Goal: Task Accomplishment & Management: Use online tool/utility

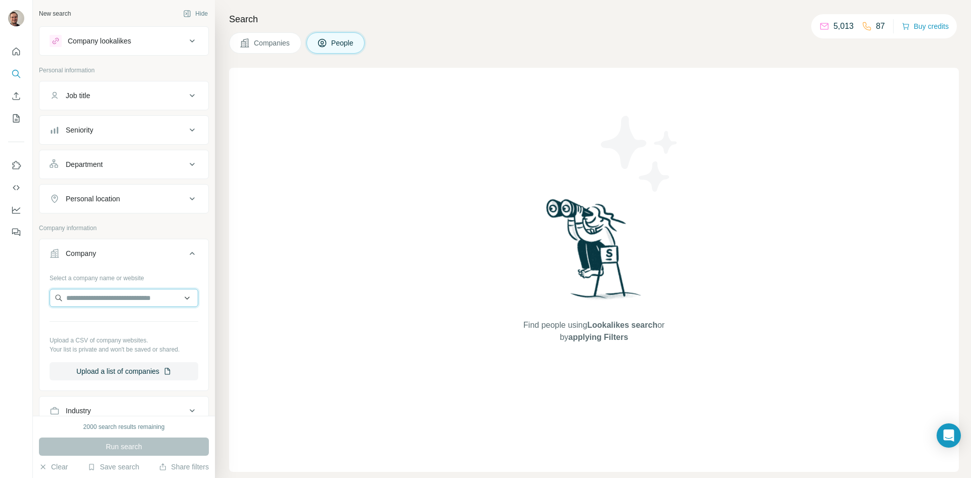
click at [95, 299] on input "text" at bounding box center [124, 298] width 149 height 18
type input "**********"
click at [109, 327] on p "[DOMAIN_NAME]" at bounding box center [111, 330] width 67 height 9
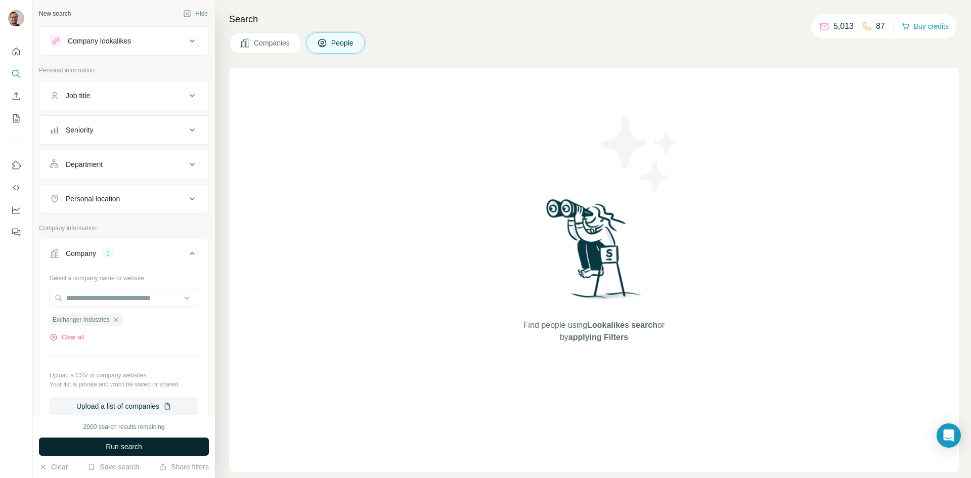
click at [139, 447] on span "Run search" at bounding box center [124, 446] width 36 height 10
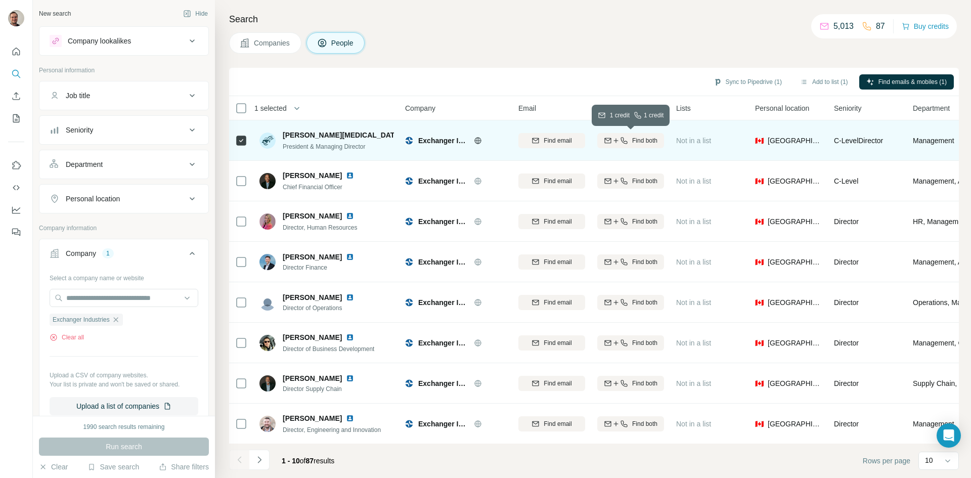
click at [652, 142] on span "Find both" at bounding box center [644, 140] width 25 height 9
click at [264, 460] on button "Navigate to next page" at bounding box center [259, 460] width 20 height 20
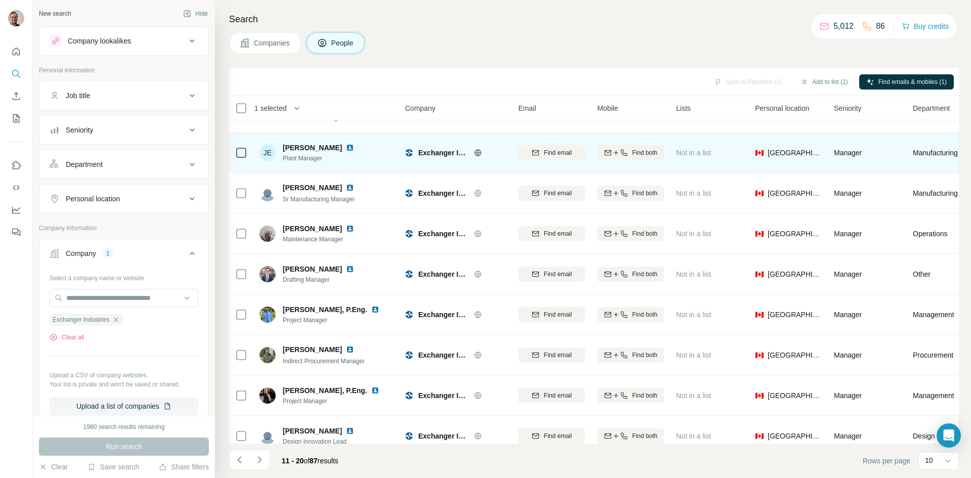
scroll to position [87, 0]
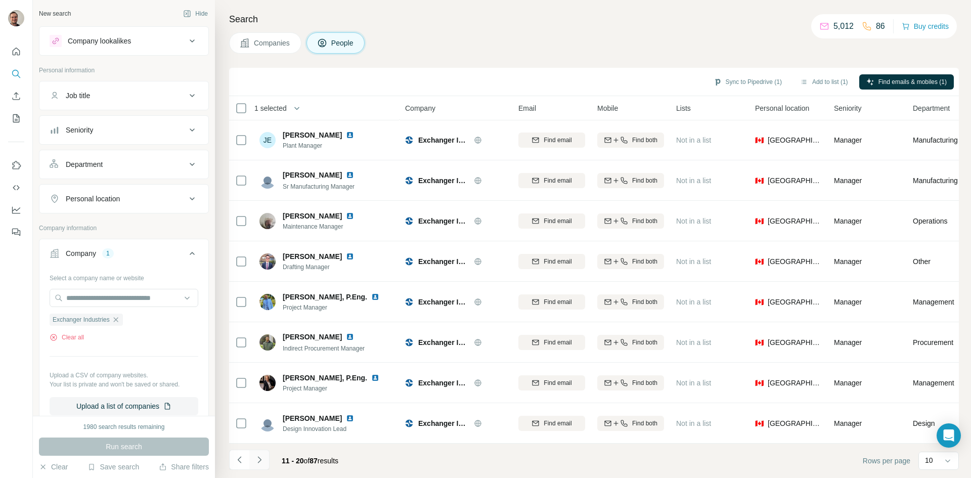
click at [257, 453] on button "Navigate to next page" at bounding box center [259, 460] width 20 height 20
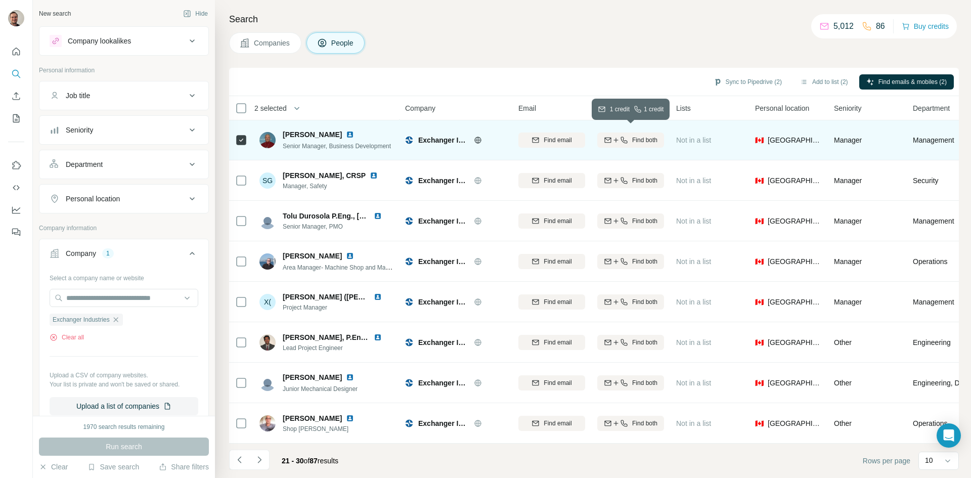
click at [627, 136] on icon "button" at bounding box center [624, 140] width 8 height 8
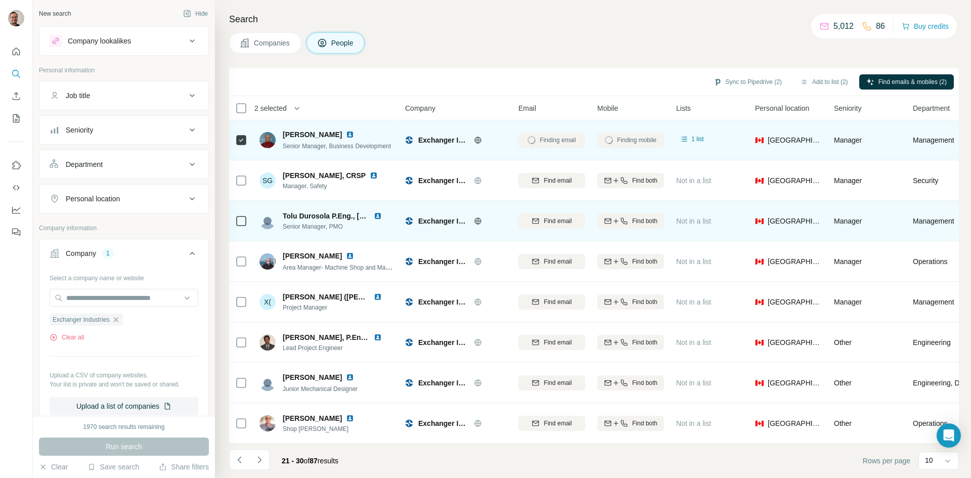
scroll to position [0, 0]
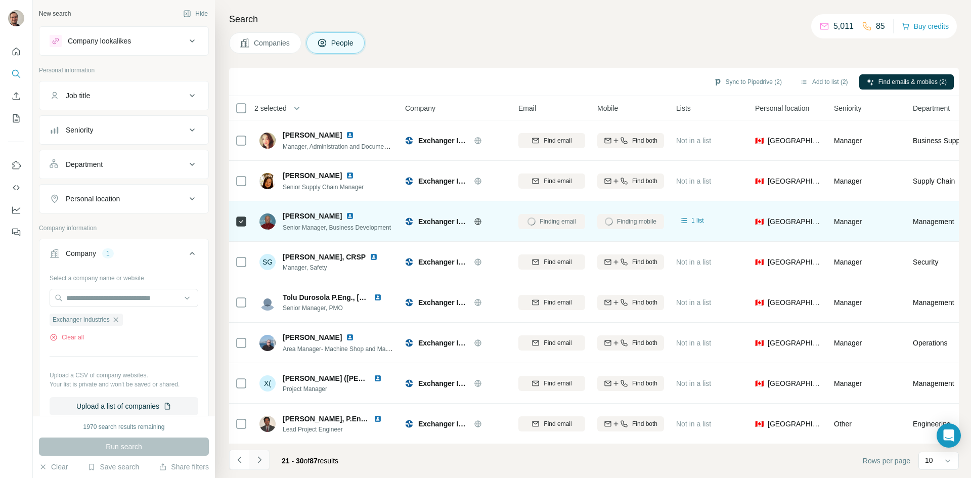
click at [260, 461] on icon "Navigate to next page" at bounding box center [259, 460] width 10 height 10
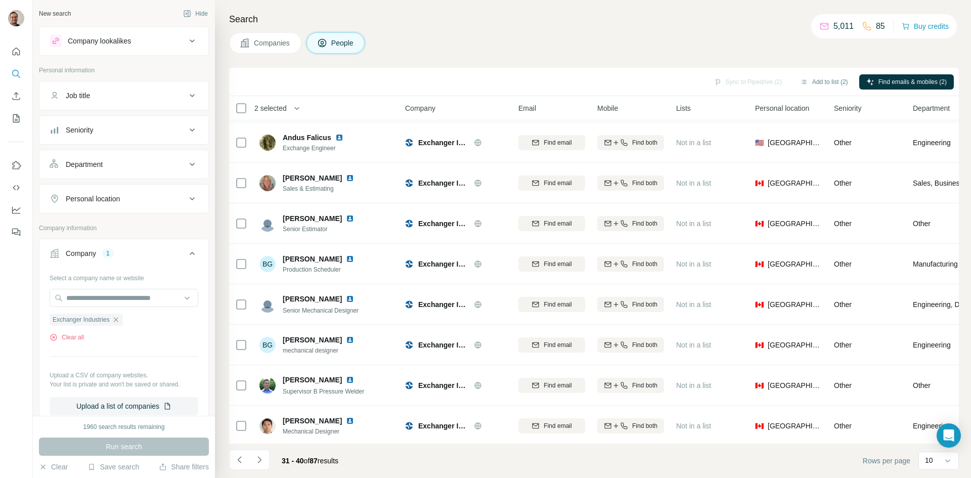
scroll to position [87, 0]
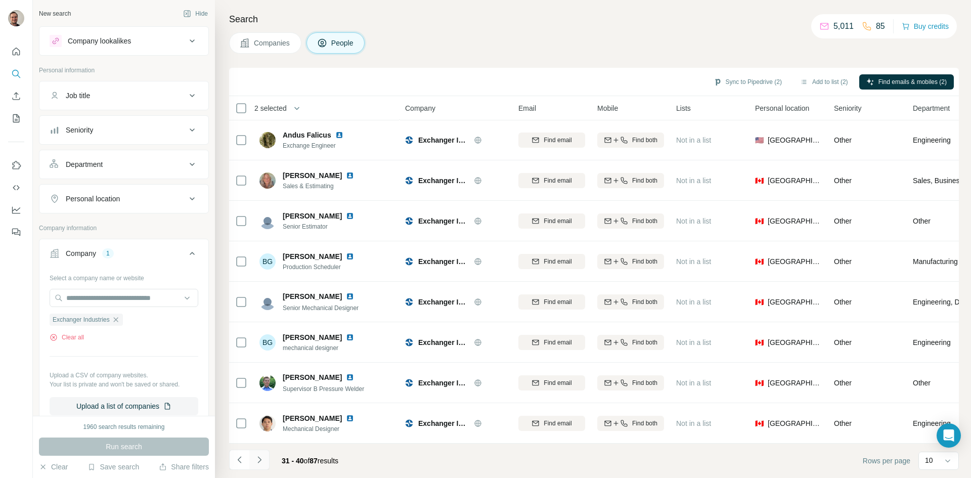
click at [259, 463] on icon "Navigate to next page" at bounding box center [259, 460] width 10 height 10
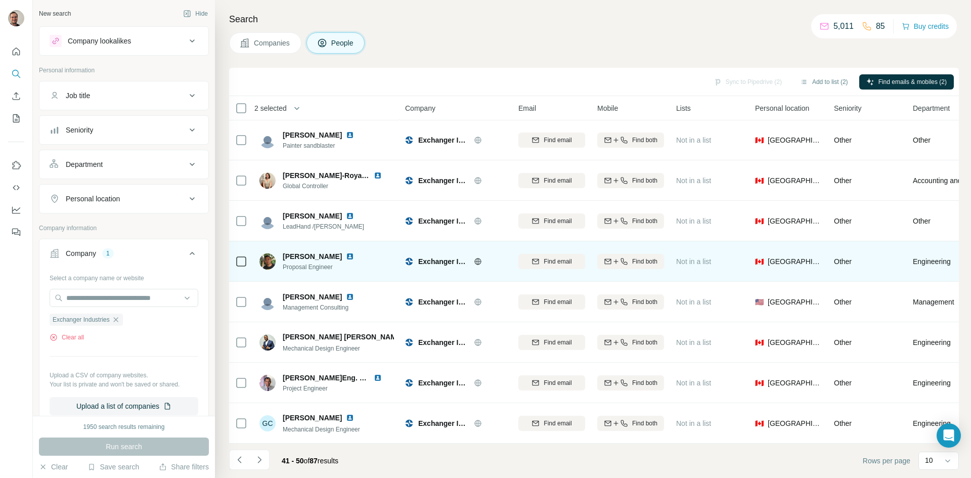
scroll to position [0, 0]
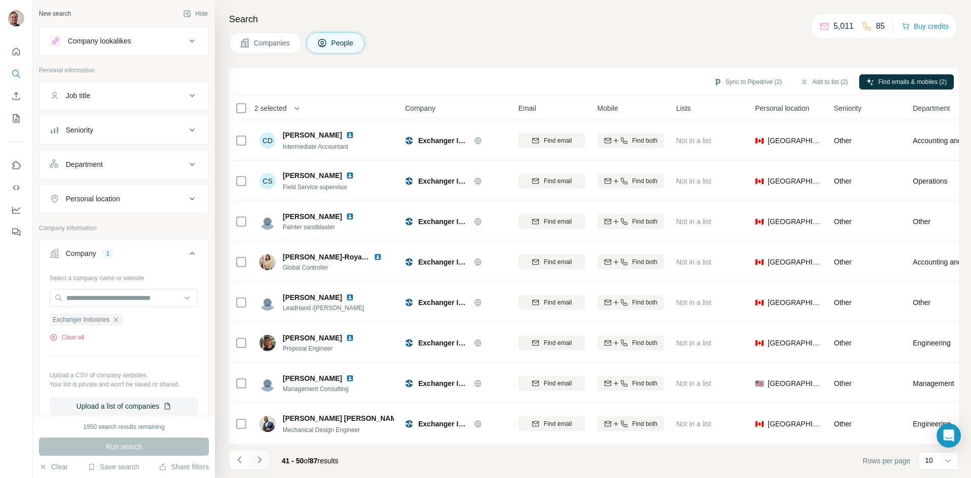
click at [257, 457] on icon "Navigate to next page" at bounding box center [259, 460] width 10 height 10
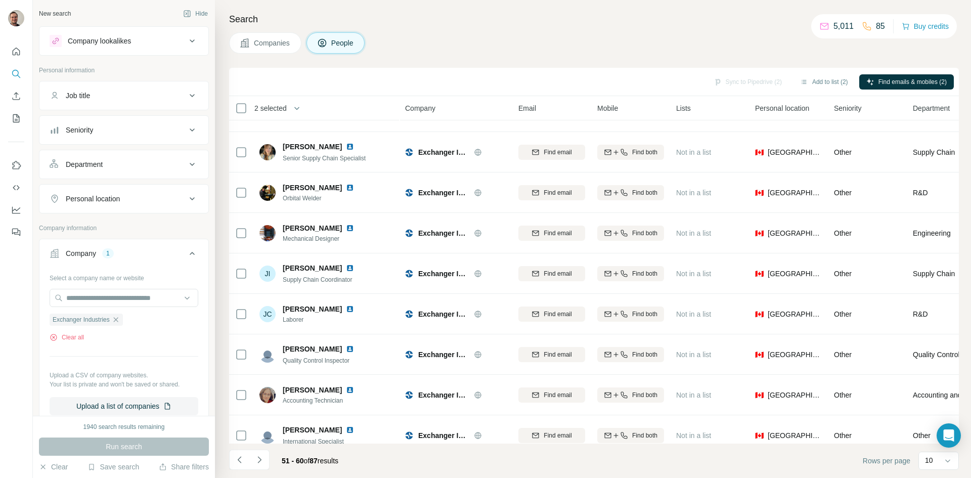
scroll to position [87, 0]
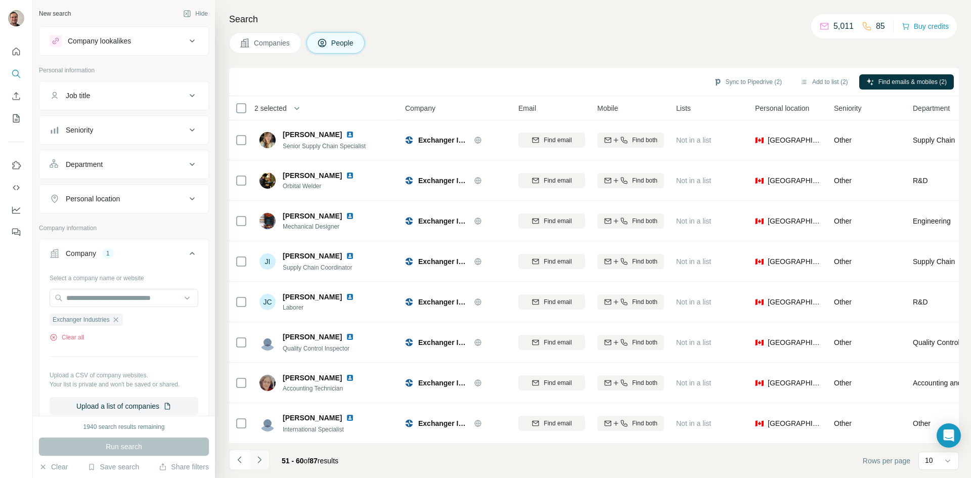
click at [258, 463] on icon "Navigate to next page" at bounding box center [259, 460] width 10 height 10
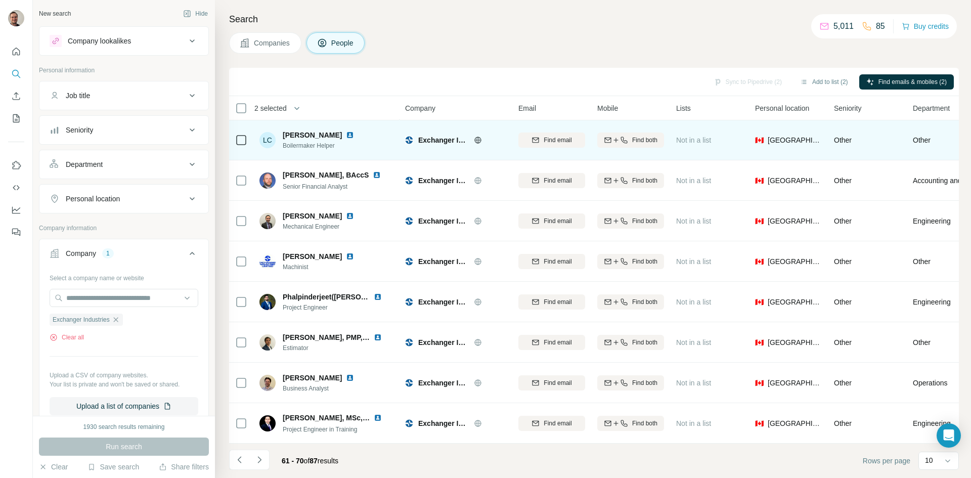
scroll to position [0, 0]
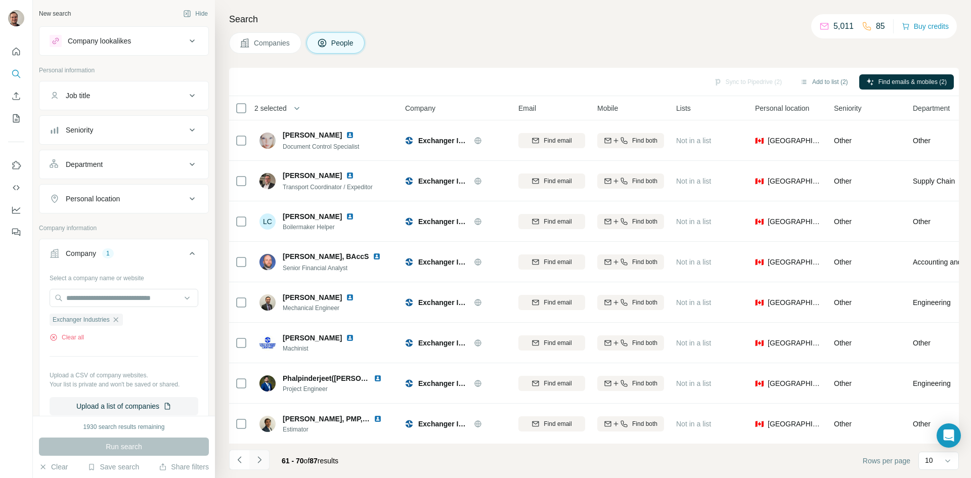
click at [251, 457] on button "Navigate to next page" at bounding box center [259, 460] width 20 height 20
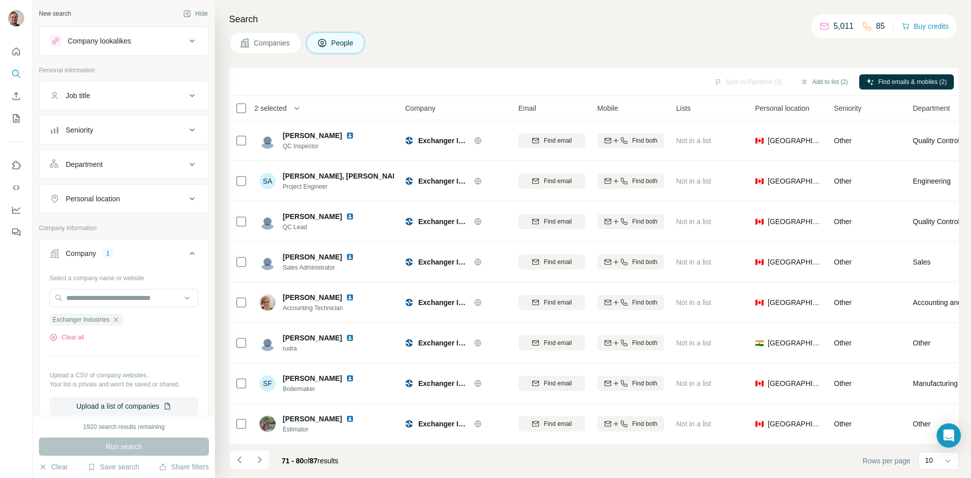
scroll to position [87, 0]
click at [264, 458] on button "Navigate to next page" at bounding box center [259, 460] width 20 height 20
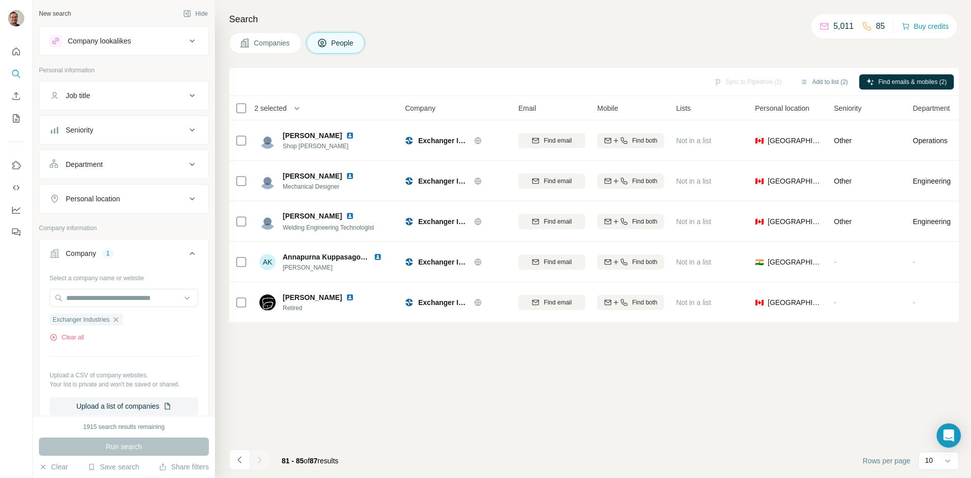
scroll to position [0, 0]
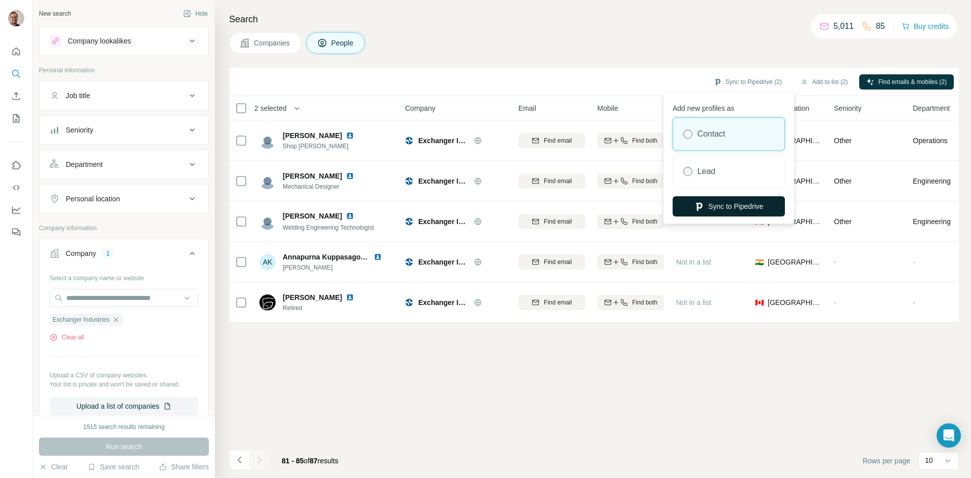
click at [726, 210] on button "Sync to Pipedrive" at bounding box center [729, 206] width 112 height 20
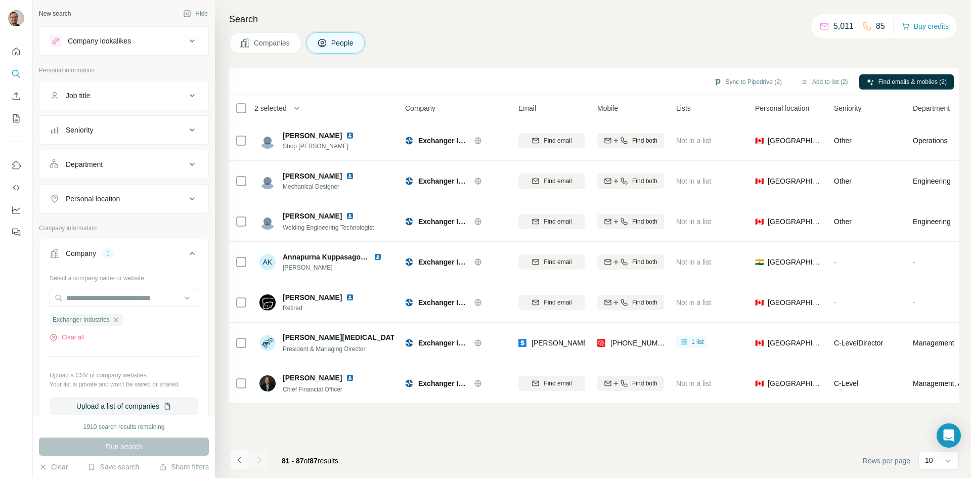
click at [242, 464] on icon "Navigate to previous page" at bounding box center [240, 460] width 10 height 10
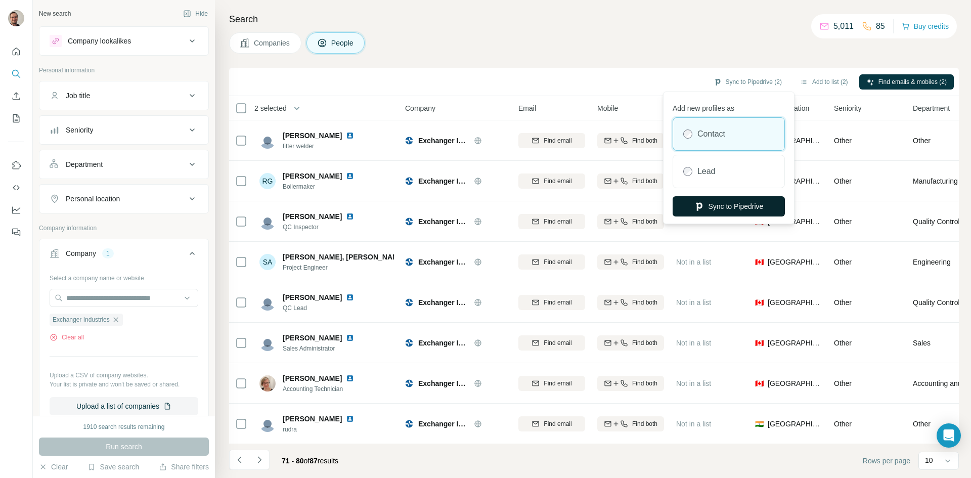
click at [751, 211] on button "Sync to Pipedrive" at bounding box center [729, 206] width 112 height 20
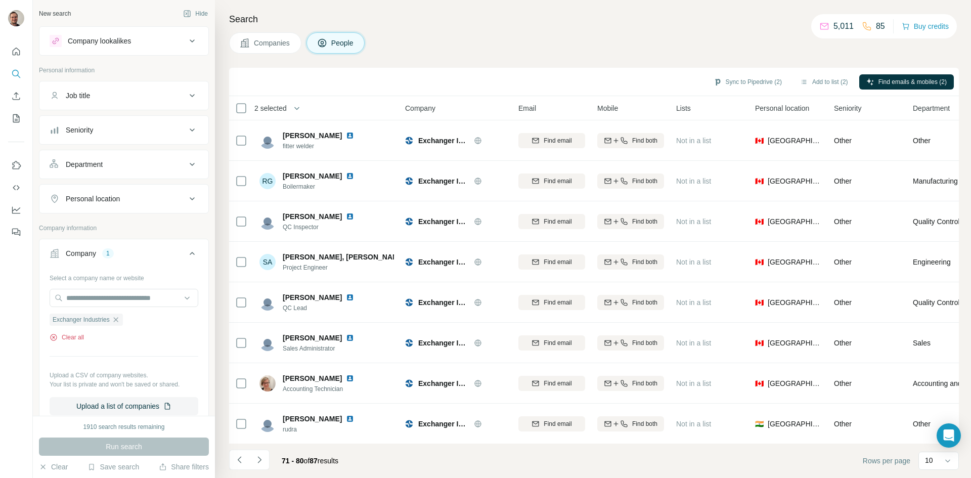
click at [83, 336] on button "Clear all" at bounding box center [67, 337] width 34 height 9
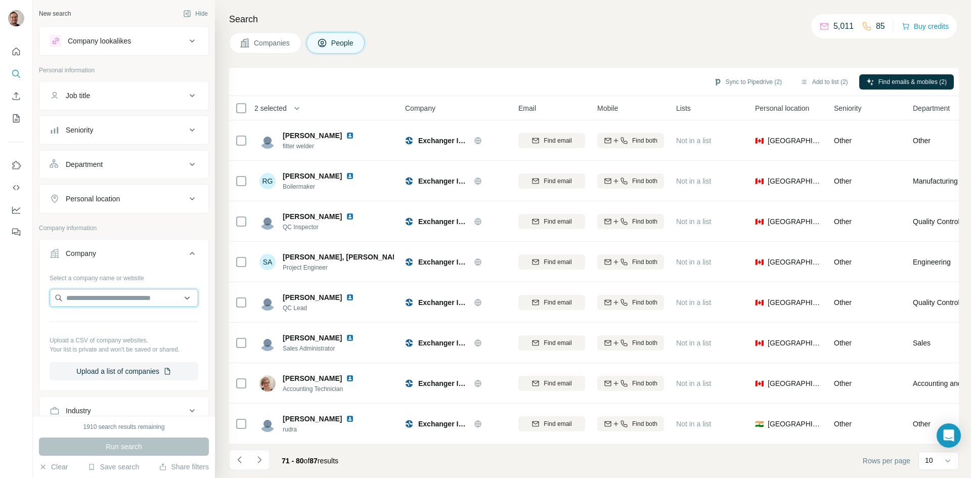
click at [90, 302] on input "text" at bounding box center [124, 298] width 149 height 18
click at [94, 299] on input "**********" at bounding box center [124, 298] width 149 height 18
type input "**********"
click at [101, 321] on p "[DOMAIN_NAME]" at bounding box center [106, 321] width 57 height 10
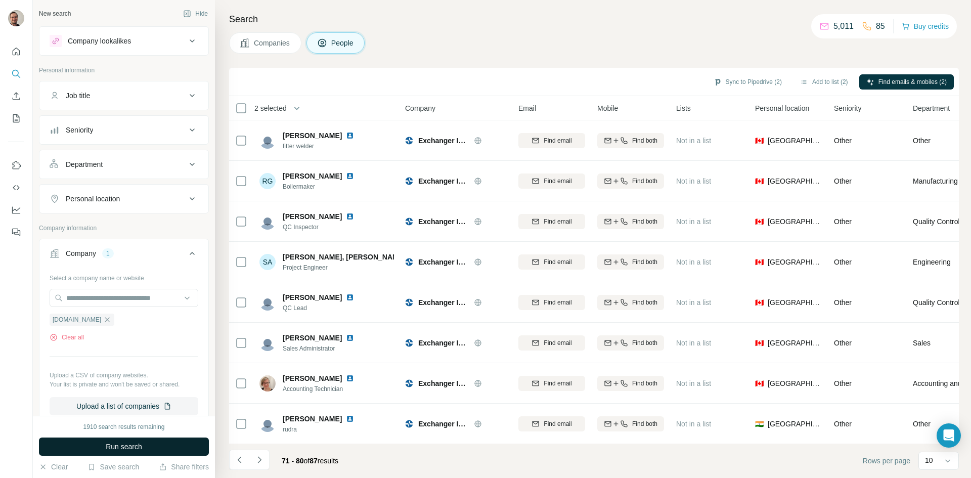
click at [109, 450] on span "Run search" at bounding box center [124, 446] width 36 height 10
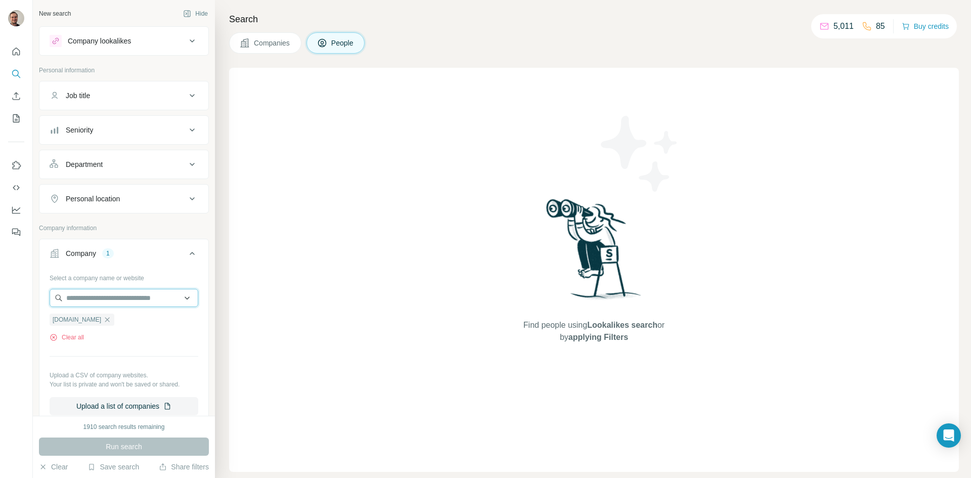
click at [104, 297] on input "text" at bounding box center [124, 298] width 149 height 18
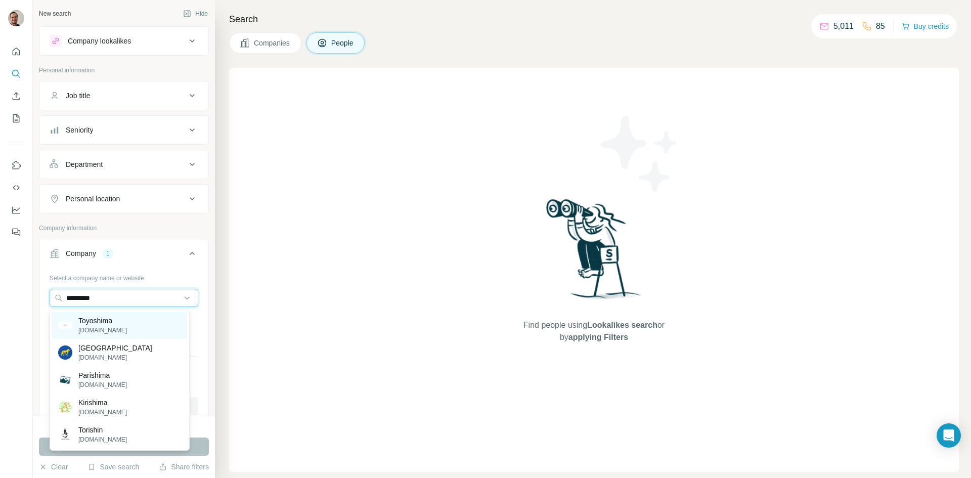
type input "*********"
click at [98, 335] on div "[PERSON_NAME][DOMAIN_NAME]" at bounding box center [119, 325] width 135 height 27
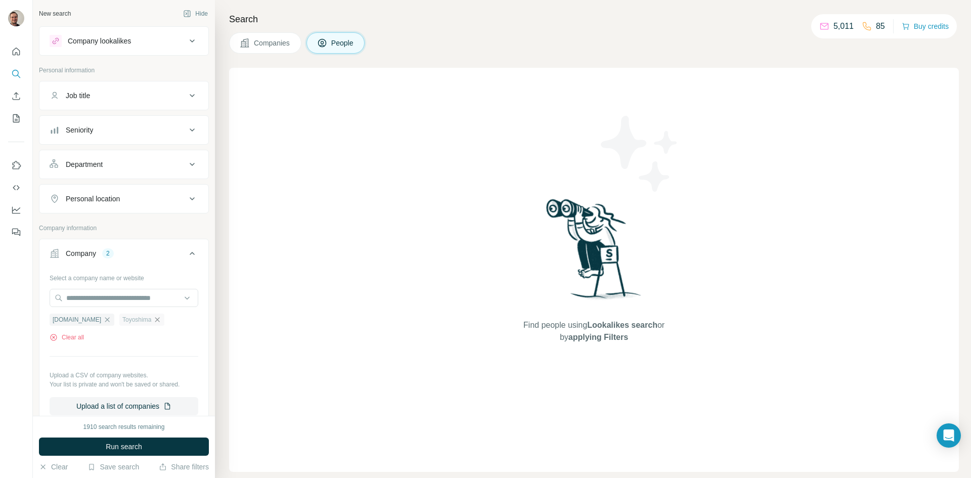
click at [153, 318] on icon "button" at bounding box center [157, 320] width 8 height 8
click at [103, 320] on icon "button" at bounding box center [107, 320] width 8 height 8
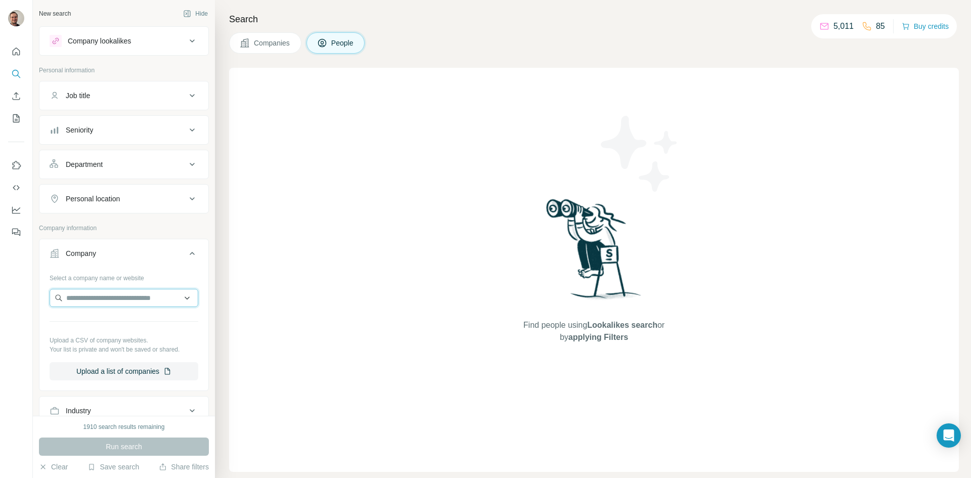
click at [88, 298] on input "text" at bounding box center [124, 298] width 149 height 18
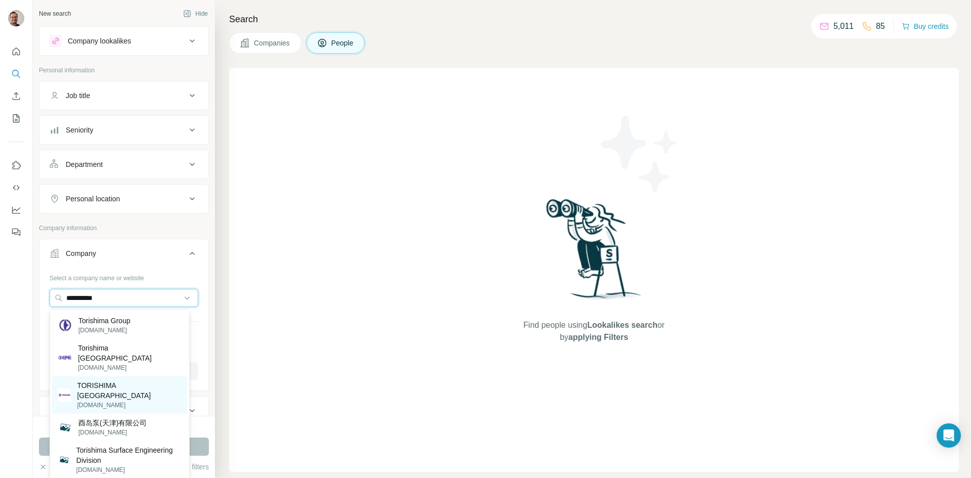
type input "**********"
click at [95, 380] on p "TORISHIMA [GEOGRAPHIC_DATA]" at bounding box center [129, 390] width 104 height 20
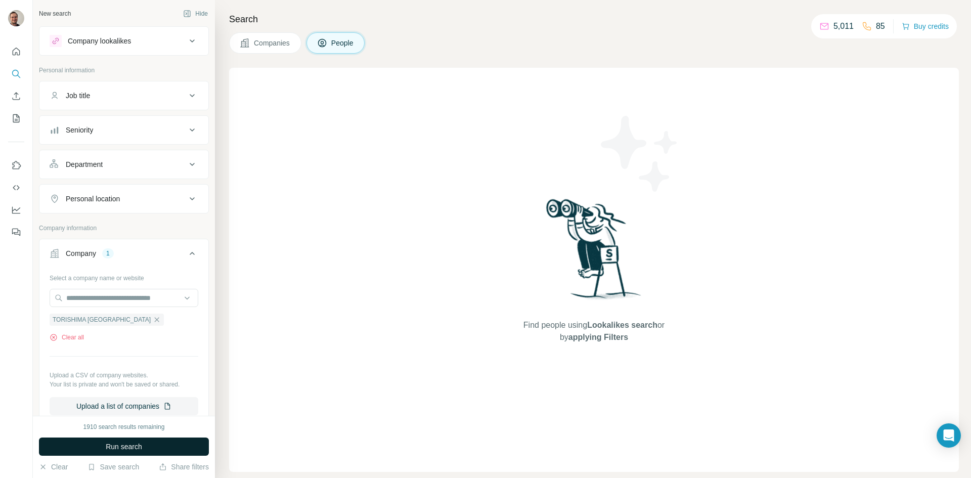
click at [109, 445] on span "Run search" at bounding box center [124, 446] width 36 height 10
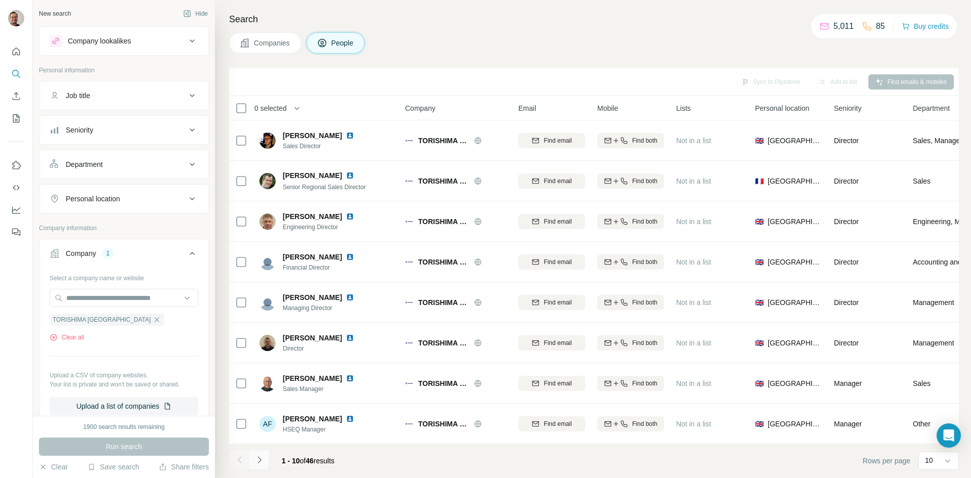
click at [262, 458] on icon "Navigate to next page" at bounding box center [259, 460] width 10 height 10
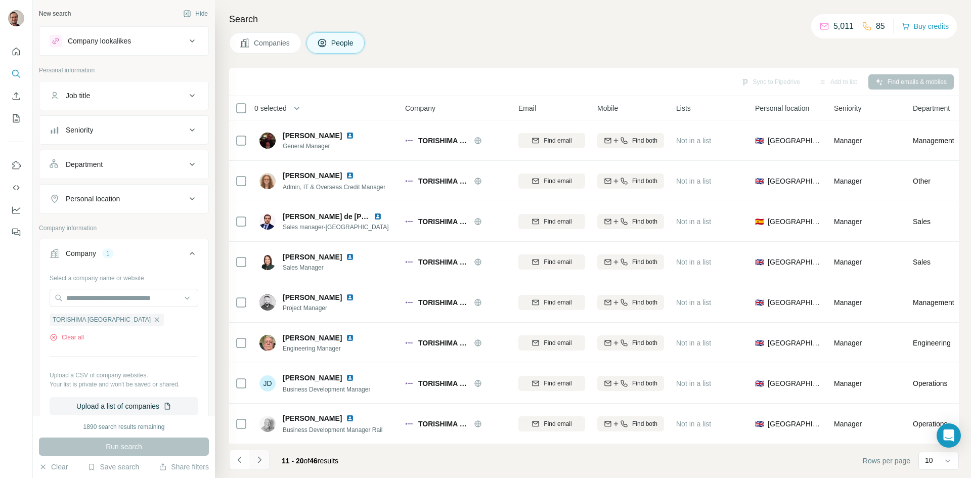
click at [258, 456] on icon "Navigate to next page" at bounding box center [259, 460] width 10 height 10
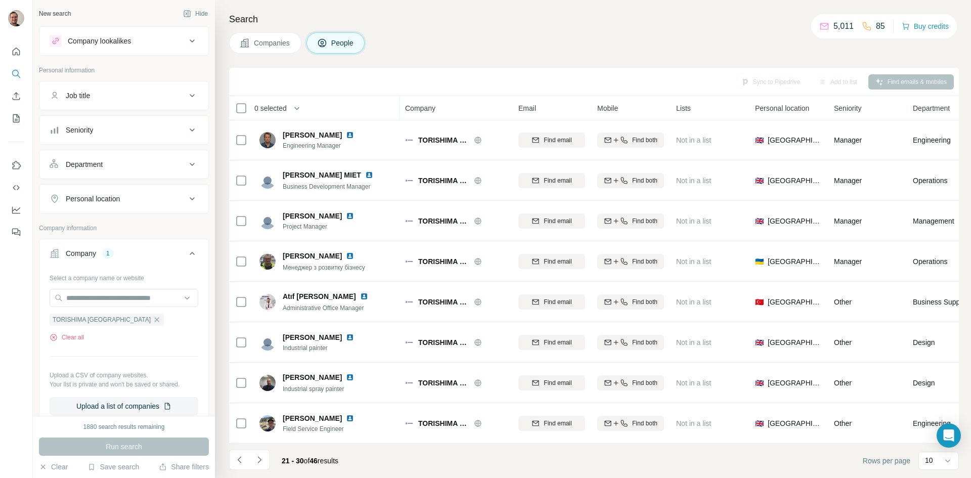
scroll to position [87, 0]
click at [264, 464] on icon "Navigate to next page" at bounding box center [259, 460] width 10 height 10
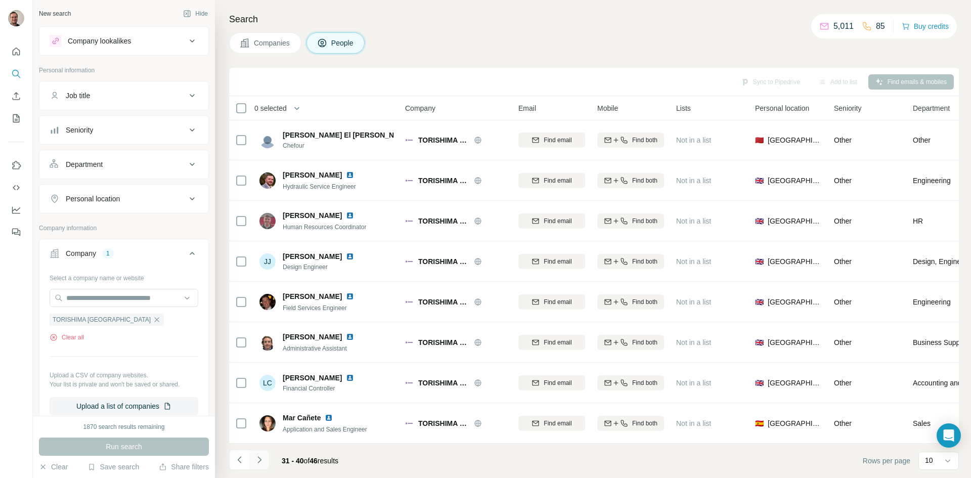
click at [259, 463] on icon "Navigate to next page" at bounding box center [259, 460] width 10 height 10
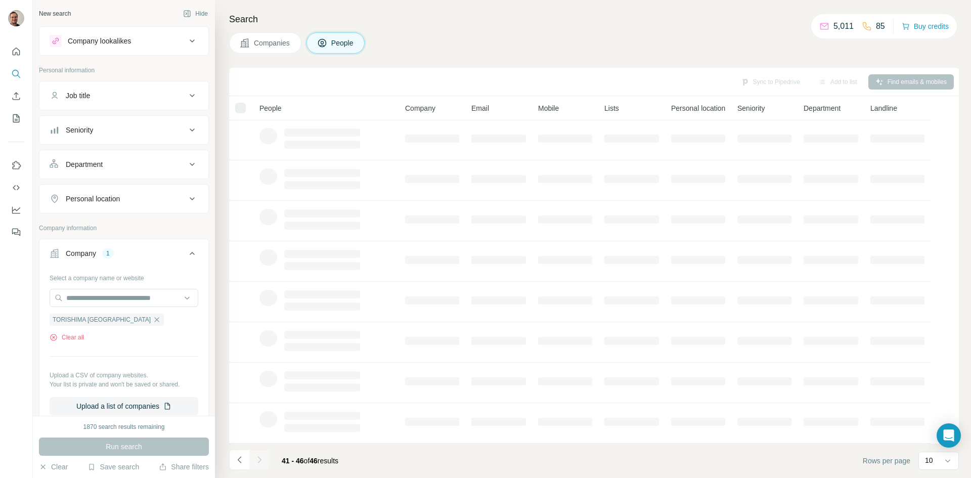
scroll to position [0, 0]
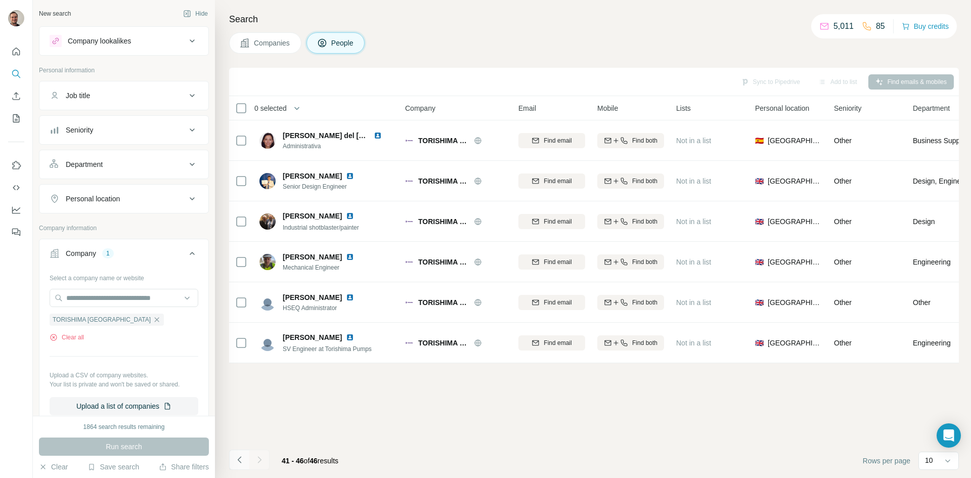
click at [240, 464] on icon "Navigate to previous page" at bounding box center [240, 460] width 10 height 10
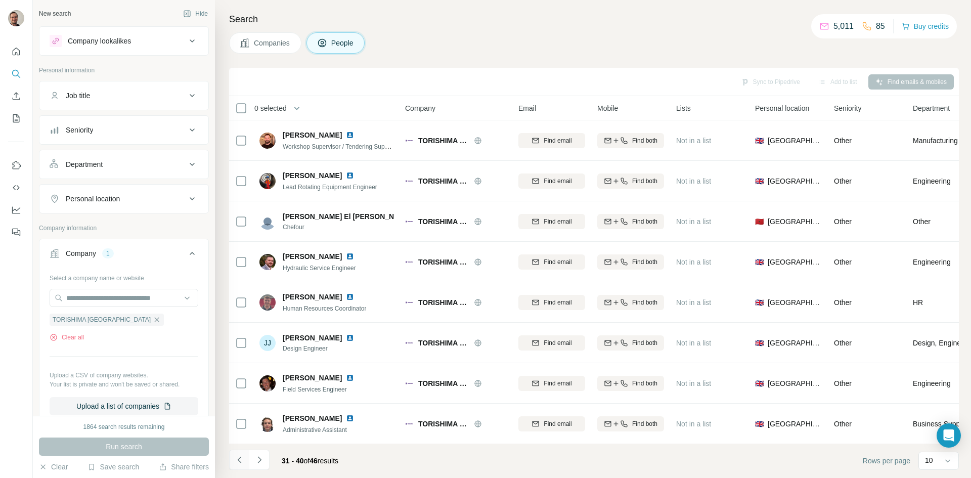
click at [240, 464] on icon "Navigate to previous page" at bounding box center [240, 460] width 10 height 10
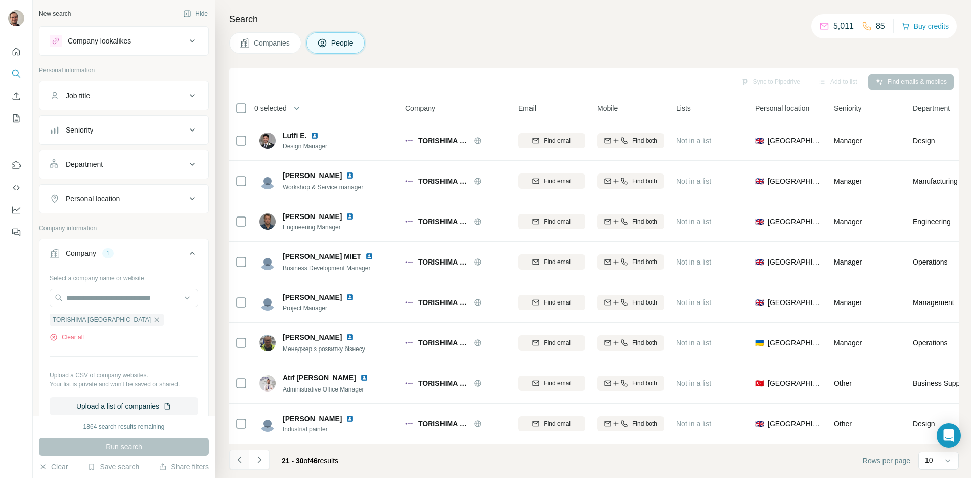
click at [240, 464] on icon "Navigate to previous page" at bounding box center [240, 460] width 10 height 10
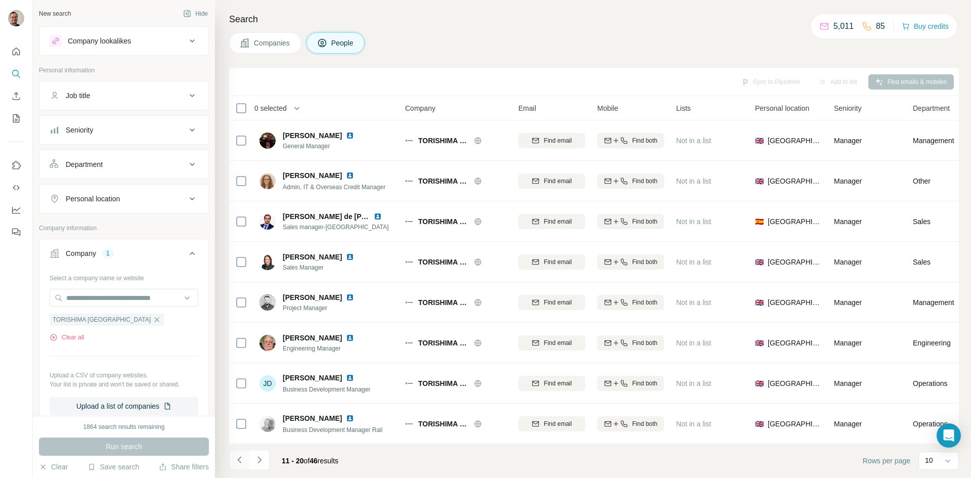
click at [240, 464] on icon "Navigate to previous page" at bounding box center [240, 460] width 10 height 10
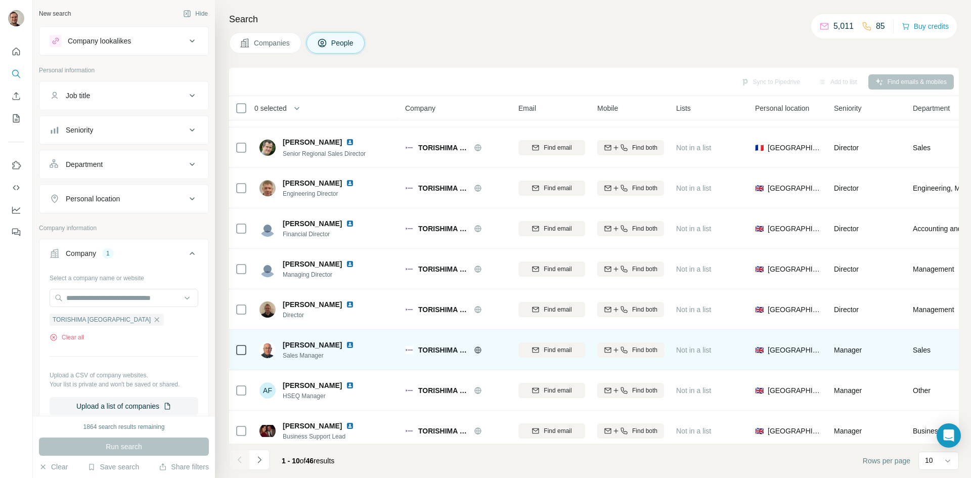
scroll to position [87, 0]
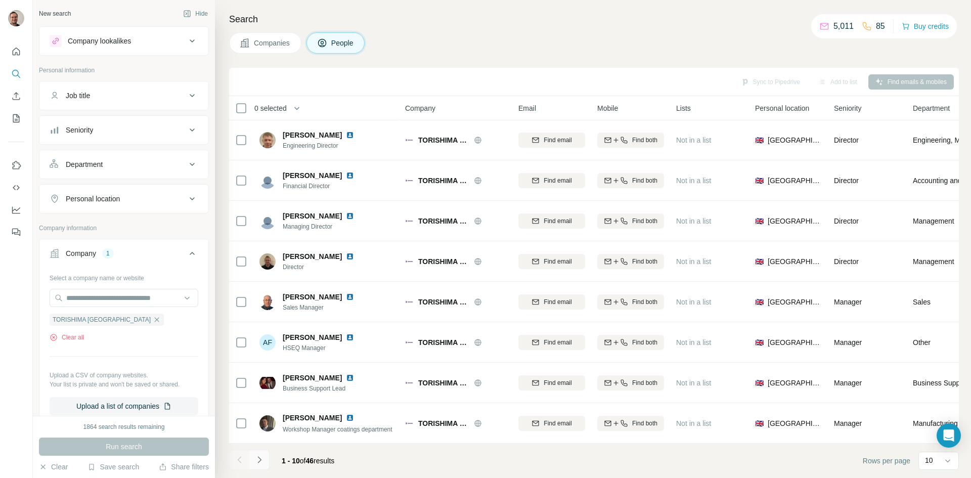
click at [255, 457] on icon "Navigate to next page" at bounding box center [259, 460] width 10 height 10
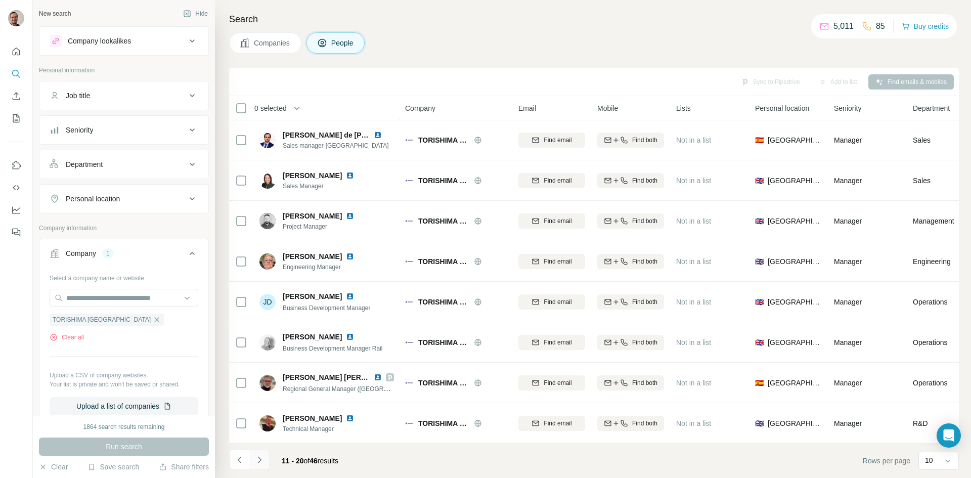
click at [254, 460] on icon "Navigate to next page" at bounding box center [259, 460] width 10 height 10
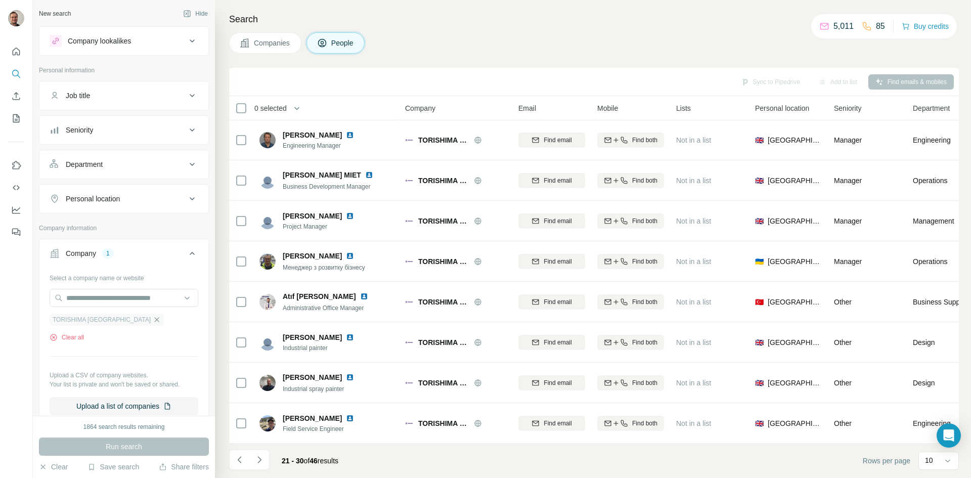
click at [153, 320] on icon "button" at bounding box center [157, 320] width 8 height 8
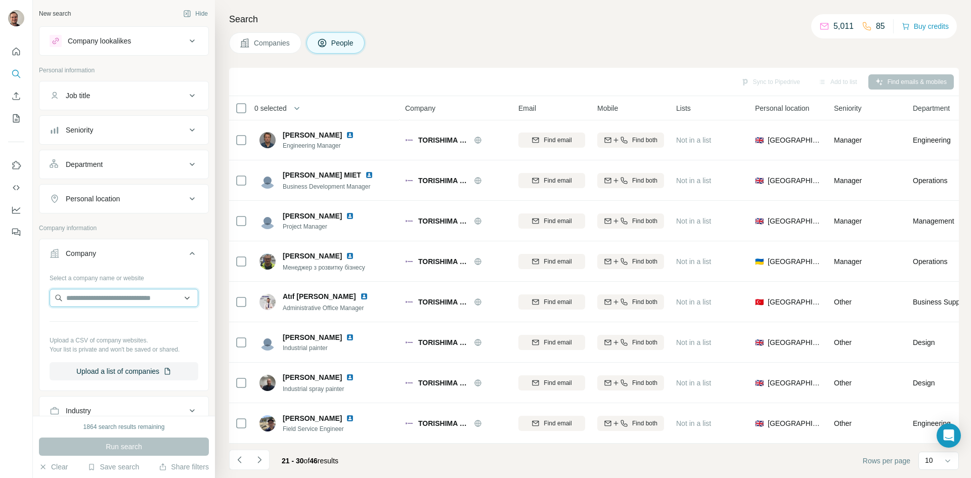
click at [103, 298] on input "text" at bounding box center [124, 298] width 149 height 18
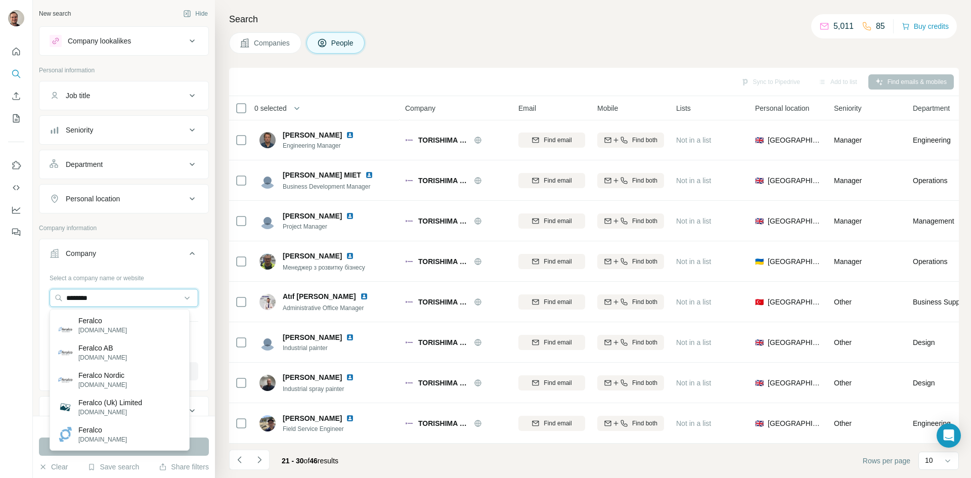
type input "********"
click at [119, 294] on input "********" at bounding box center [124, 298] width 149 height 18
click at [96, 345] on p "Feralco AB" at bounding box center [102, 348] width 49 height 10
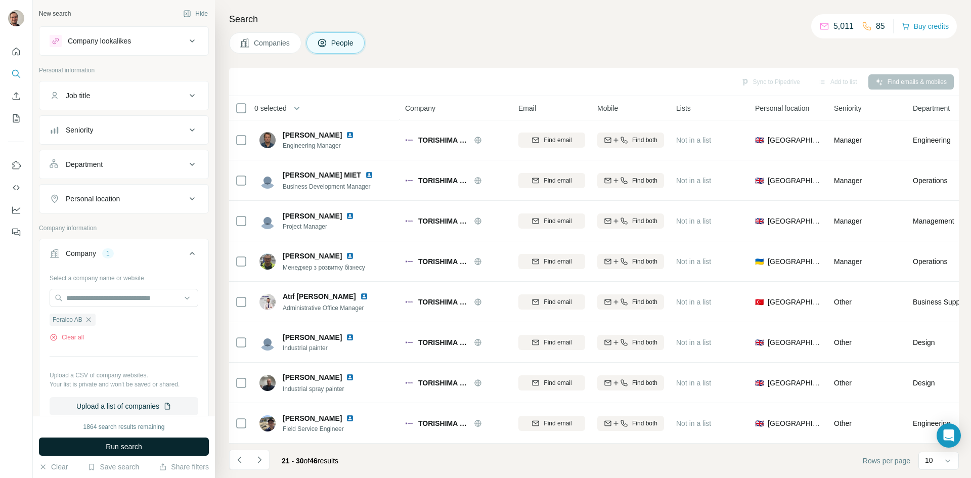
click at [138, 446] on span "Run search" at bounding box center [124, 446] width 36 height 10
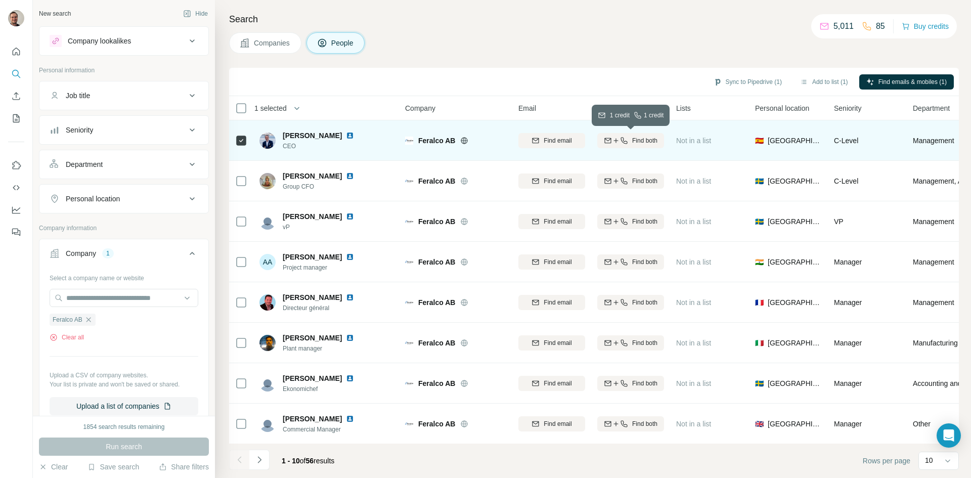
click at [644, 137] on span "Find both" at bounding box center [644, 140] width 25 height 9
click at [259, 458] on icon "Navigate to next page" at bounding box center [259, 459] width 4 height 7
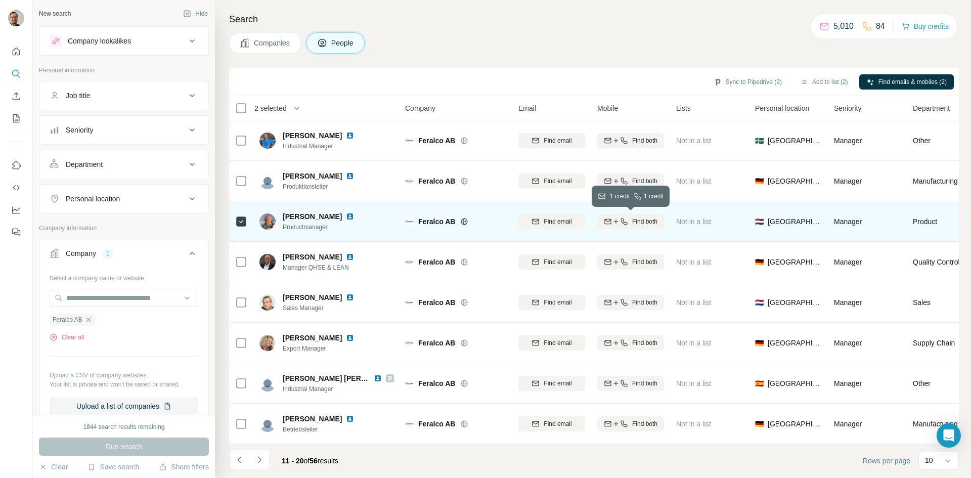
click at [641, 225] on span "Find both" at bounding box center [644, 221] width 25 height 9
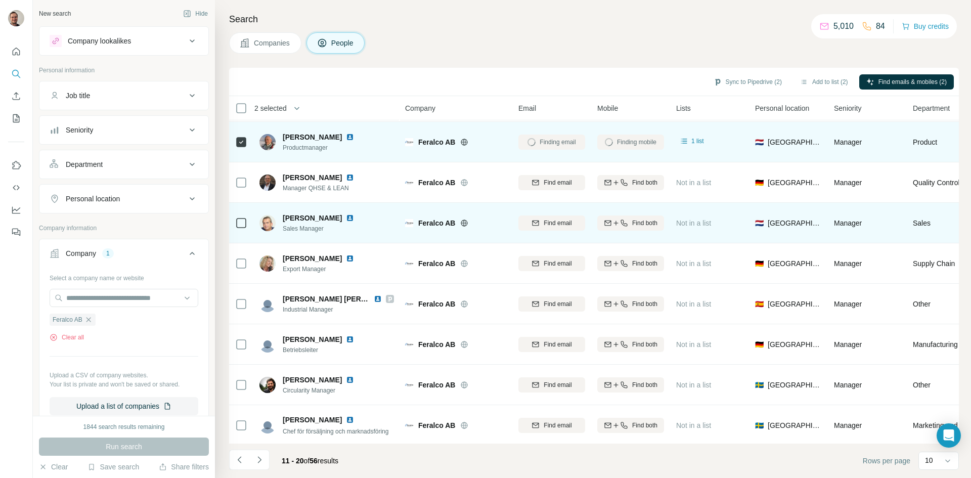
scroll to position [87, 0]
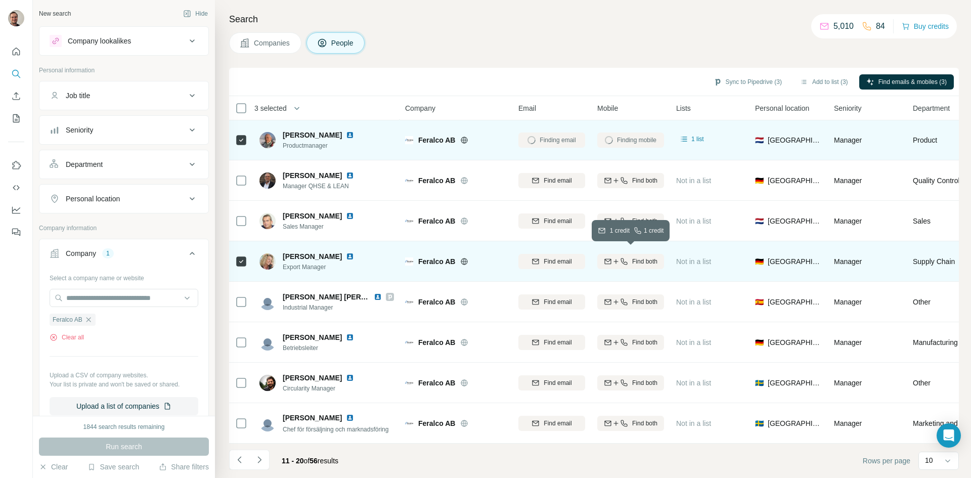
click at [646, 257] on span "Find both" at bounding box center [644, 261] width 25 height 9
click at [258, 460] on icon "Navigate to next page" at bounding box center [259, 460] width 10 height 10
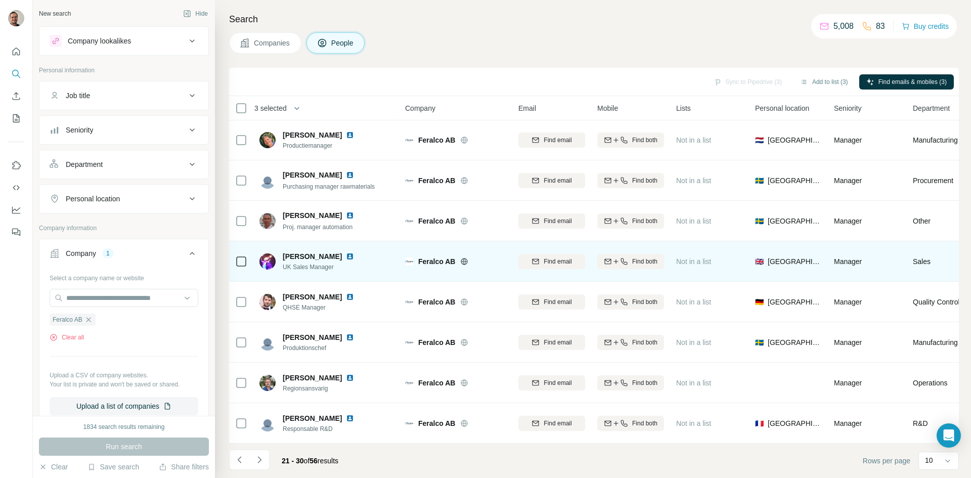
scroll to position [0, 0]
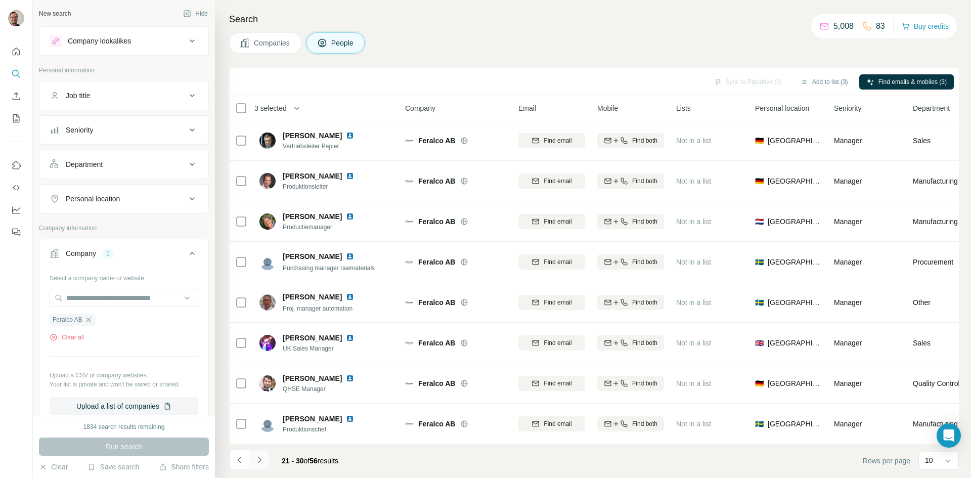
click at [259, 462] on icon "Navigate to next page" at bounding box center [259, 460] width 10 height 10
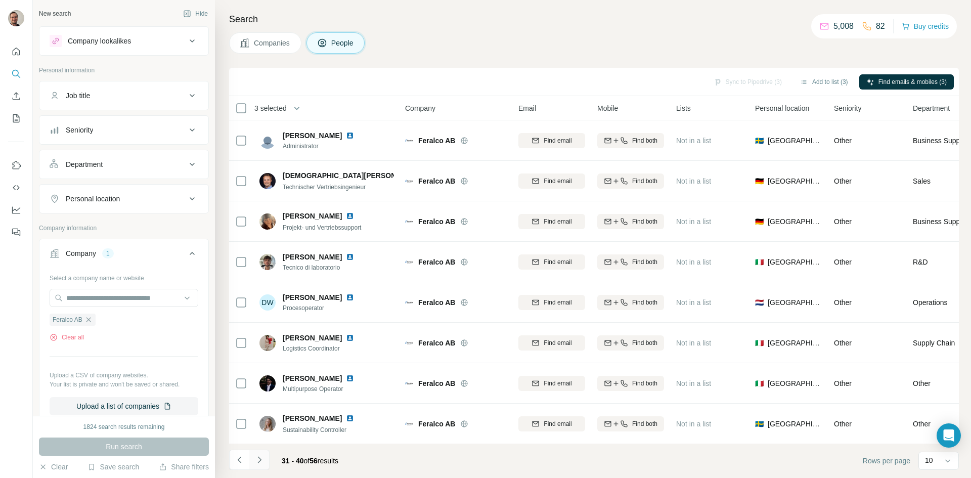
click at [254, 455] on icon "Navigate to next page" at bounding box center [259, 460] width 10 height 10
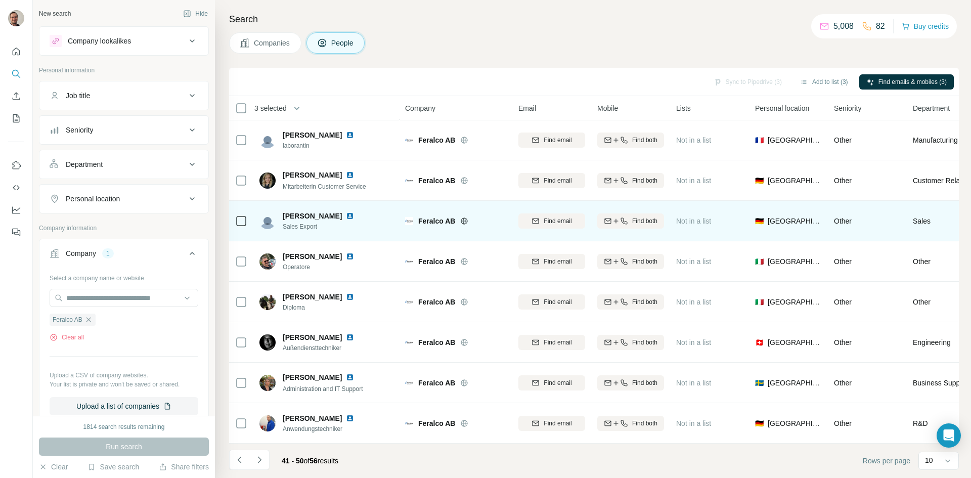
scroll to position [87, 0]
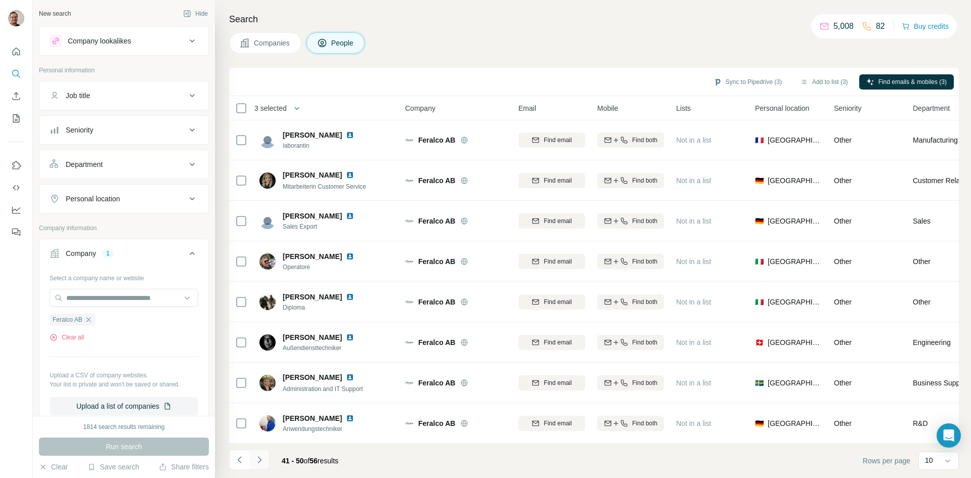
click at [257, 459] on icon "Navigate to next page" at bounding box center [259, 460] width 10 height 10
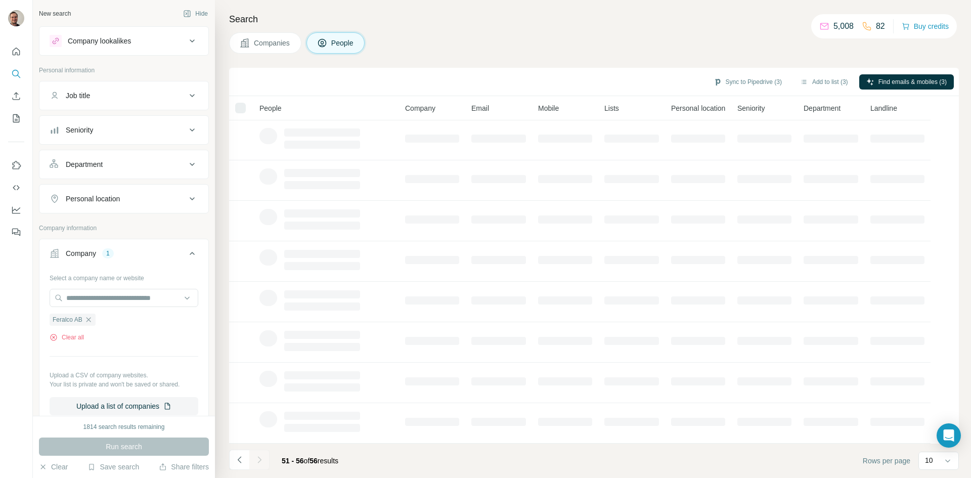
scroll to position [0, 0]
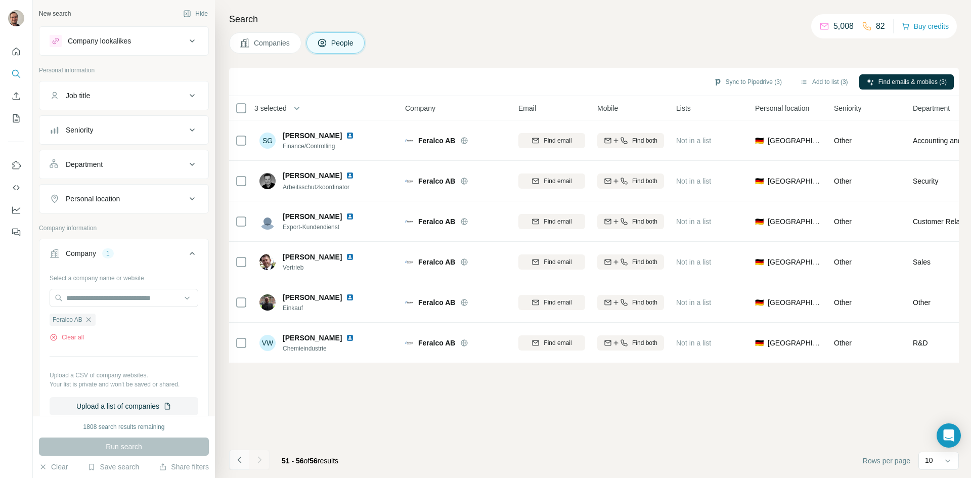
click at [244, 456] on icon "Navigate to previous page" at bounding box center [240, 460] width 10 height 10
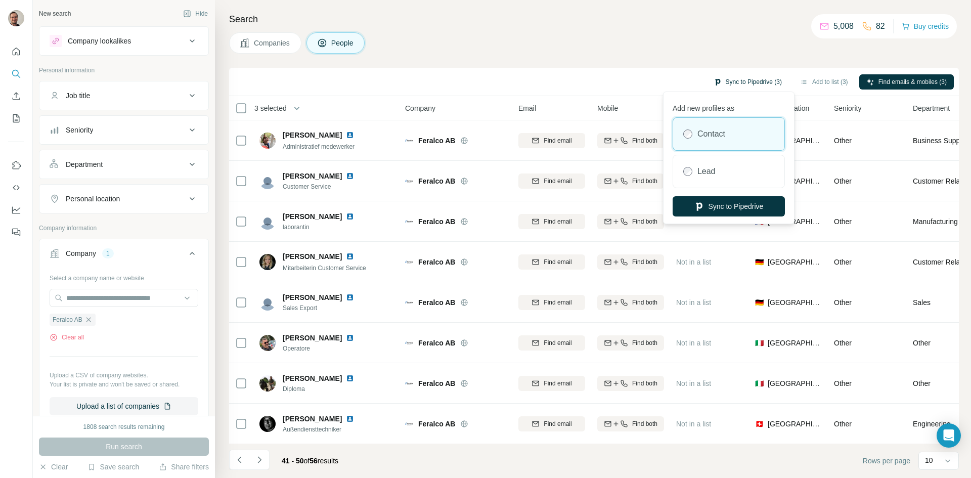
click at [748, 85] on button "Sync to Pipedrive (3)" at bounding box center [747, 81] width 82 height 15
click at [733, 206] on button "Sync to Pipedrive" at bounding box center [729, 206] width 112 height 20
